Goal: Task Accomplishment & Management: Use online tool/utility

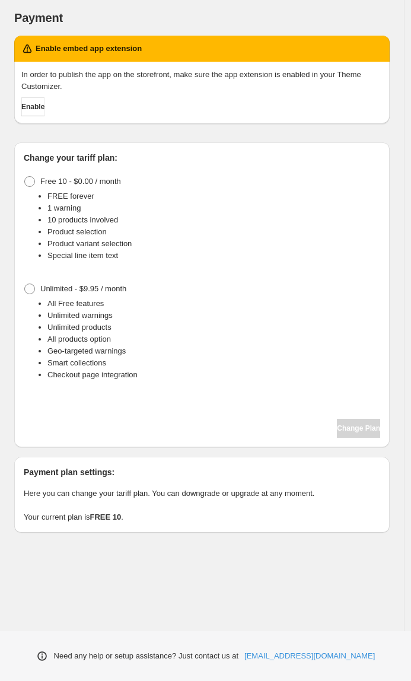
drag, startPoint x: 410, startPoint y: 354, endPoint x: 468, endPoint y: 355, distance: 57.6
click at [411, 355] on html "Settings Payment Help Skip to content Payment. This page is ready Payment Enabl…" at bounding box center [205, 340] width 411 height 681
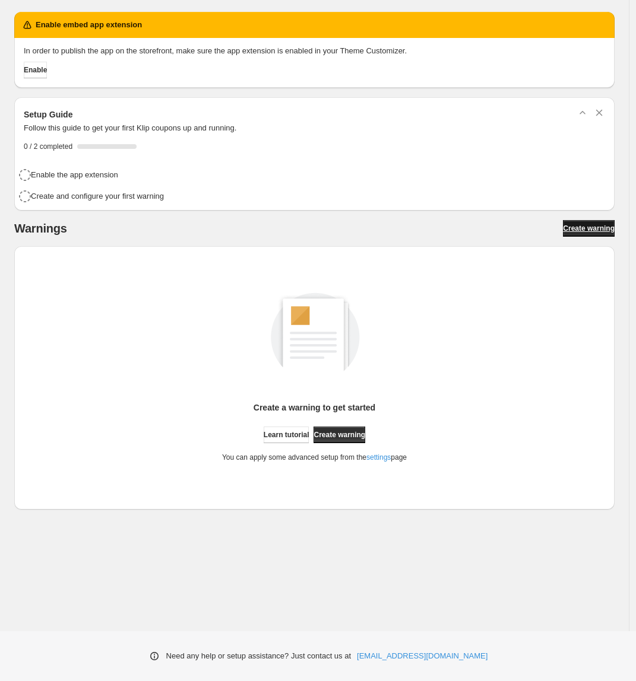
click at [569, 231] on span "Create warning" at bounding box center [589, 228] width 52 height 9
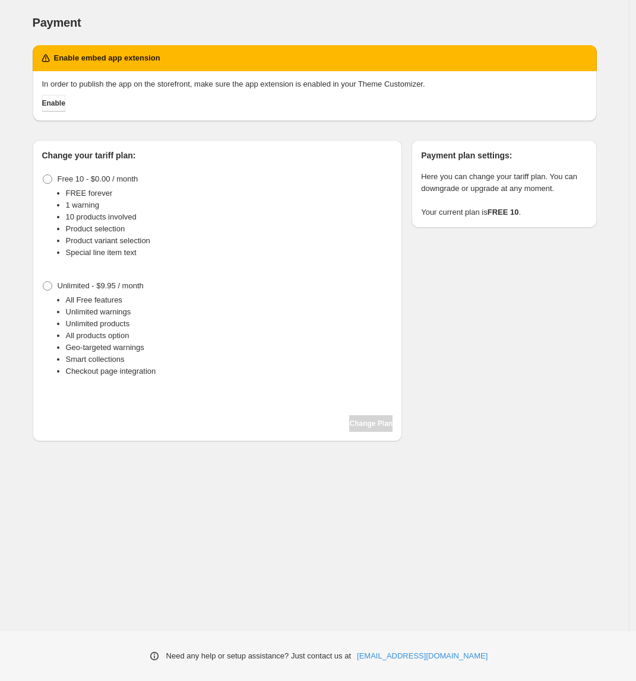
click at [285, 299] on li "All Free features" at bounding box center [229, 300] width 327 height 12
